Goal: Check status: Check status

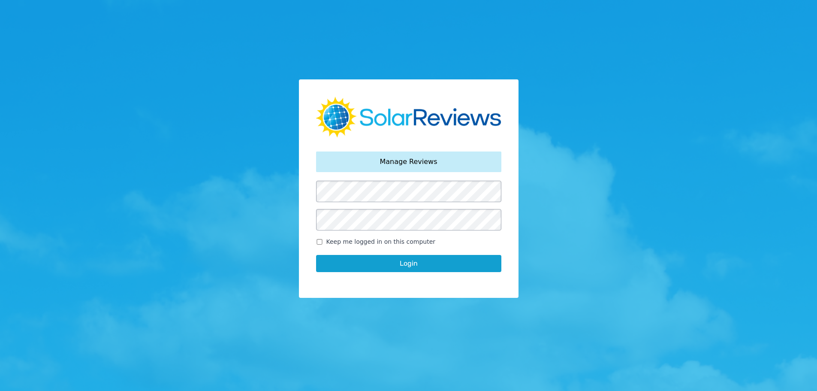
click at [380, 257] on button "Login" at bounding box center [408, 263] width 185 height 17
click at [401, 263] on button "Login" at bounding box center [408, 263] width 185 height 17
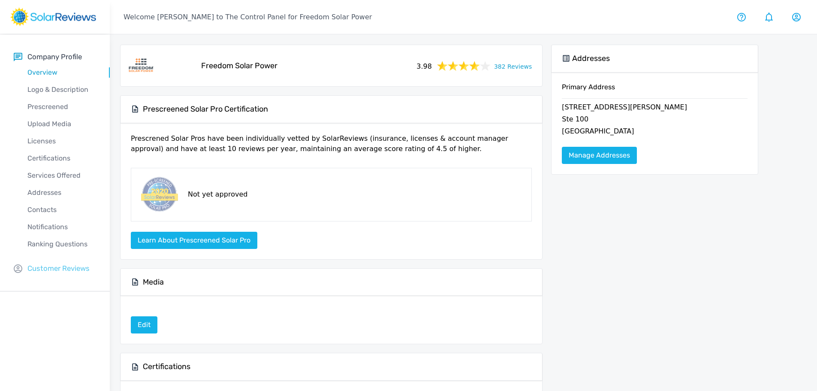
click at [55, 267] on p "Customer Reviews" at bounding box center [58, 268] width 62 height 11
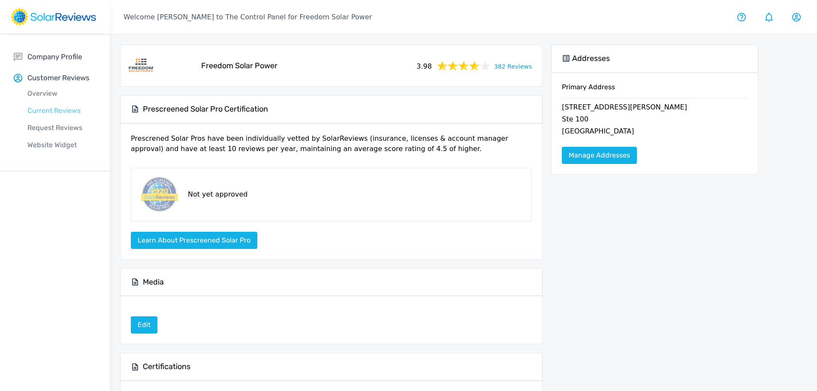
click at [57, 109] on p "Current Reviews" at bounding box center [62, 111] width 96 height 10
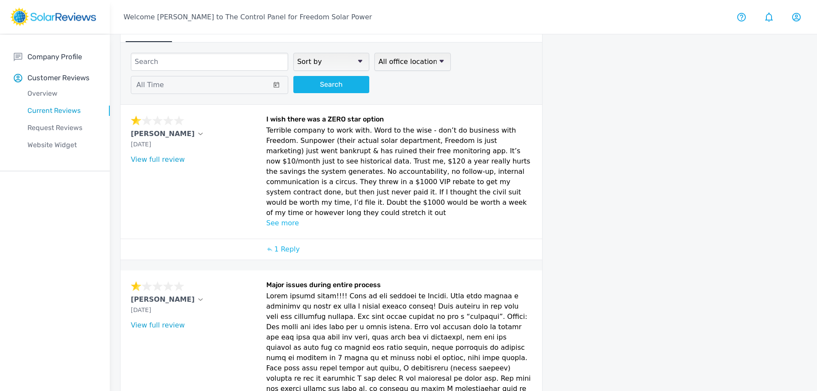
scroll to position [43, 0]
